Goal: Task Accomplishment & Management: Use online tool/utility

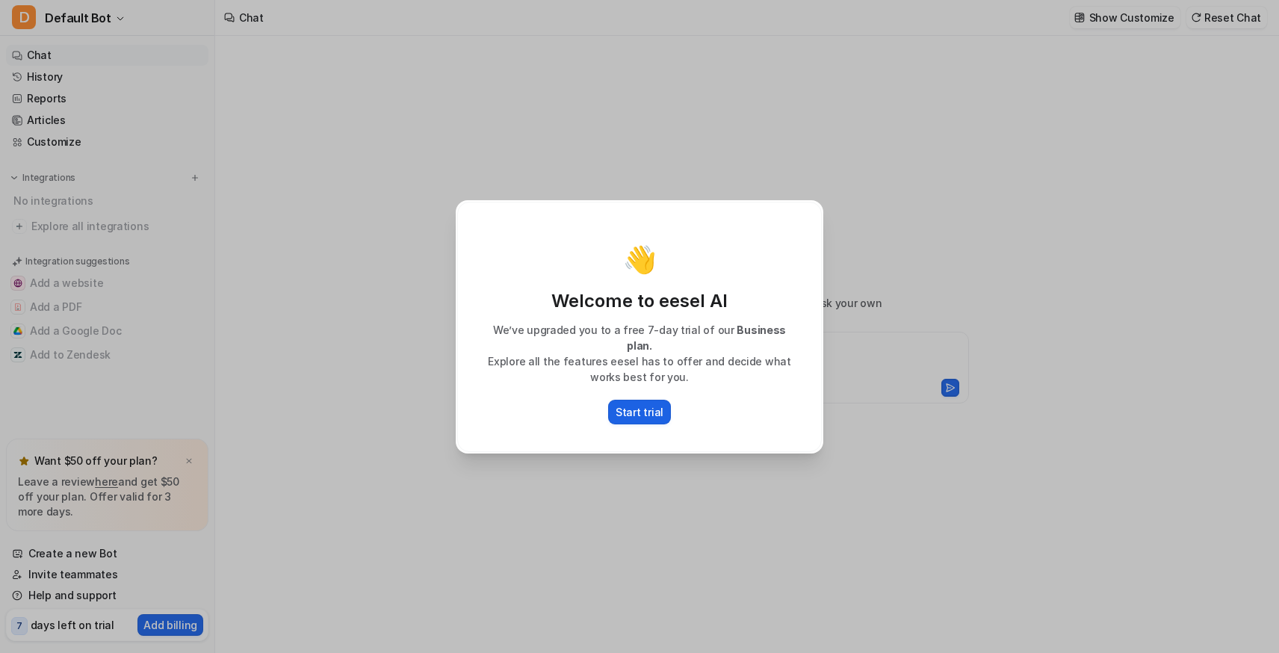
type textarea "**********"
click at [642, 404] on p "Start trial" at bounding box center [640, 412] width 48 height 16
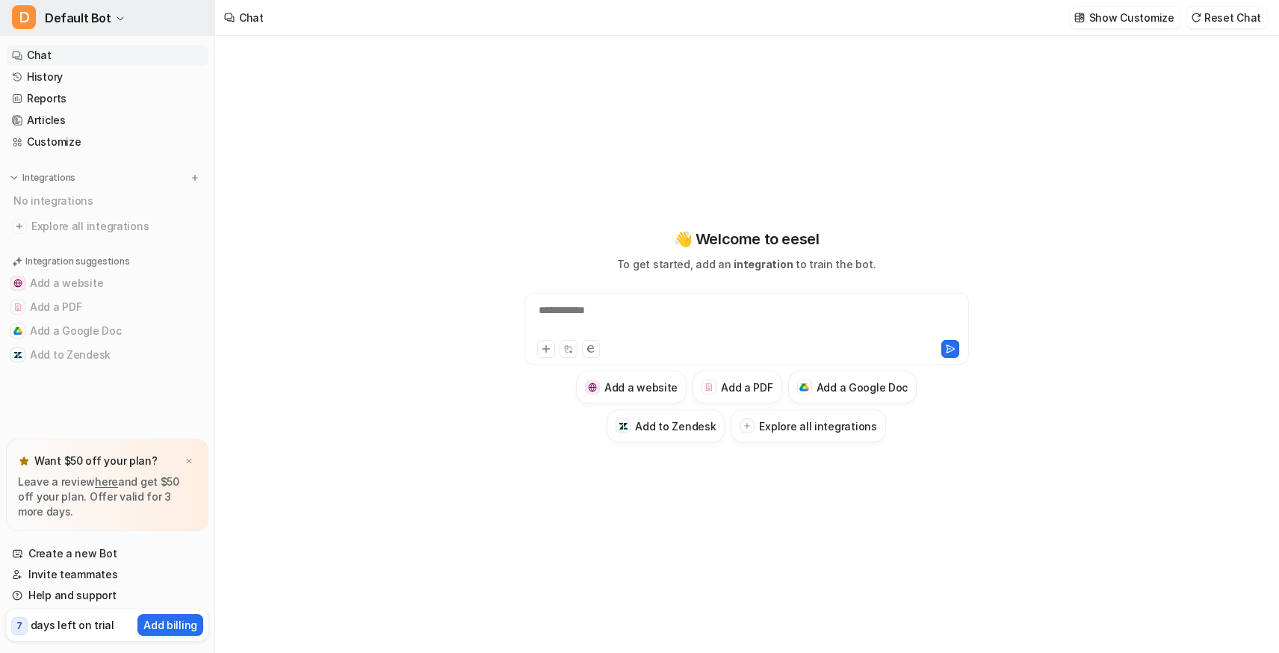
click at [116, 16] on icon "button" at bounding box center [120, 18] width 9 height 9
